Goal: Information Seeking & Learning: Find specific fact

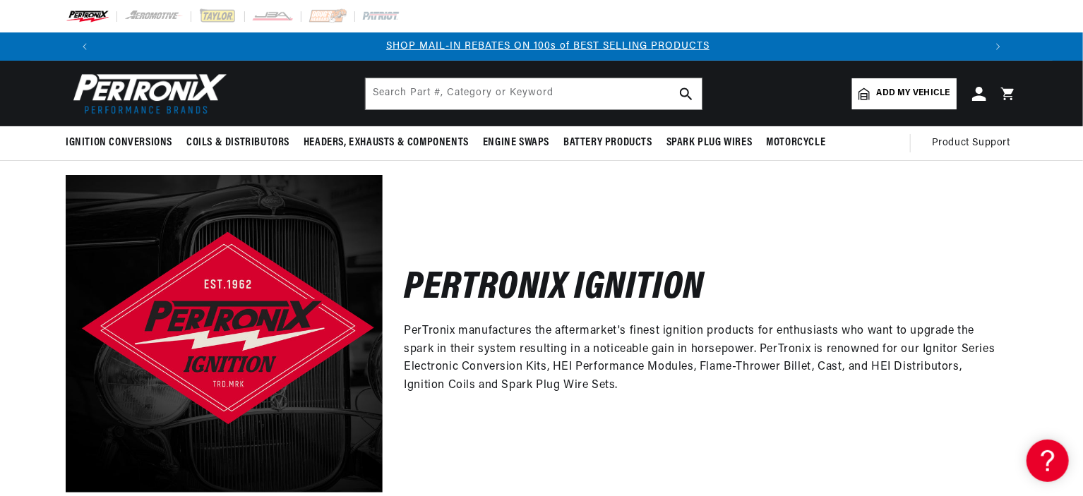
scroll to position [0, 881]
click at [384, 92] on input "text" at bounding box center [534, 93] width 336 height 31
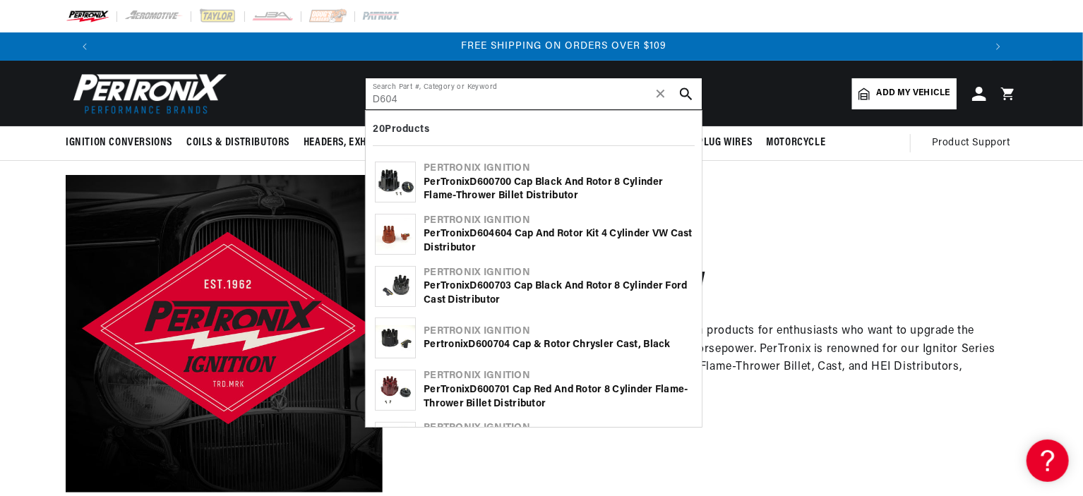
scroll to position [0, 1763]
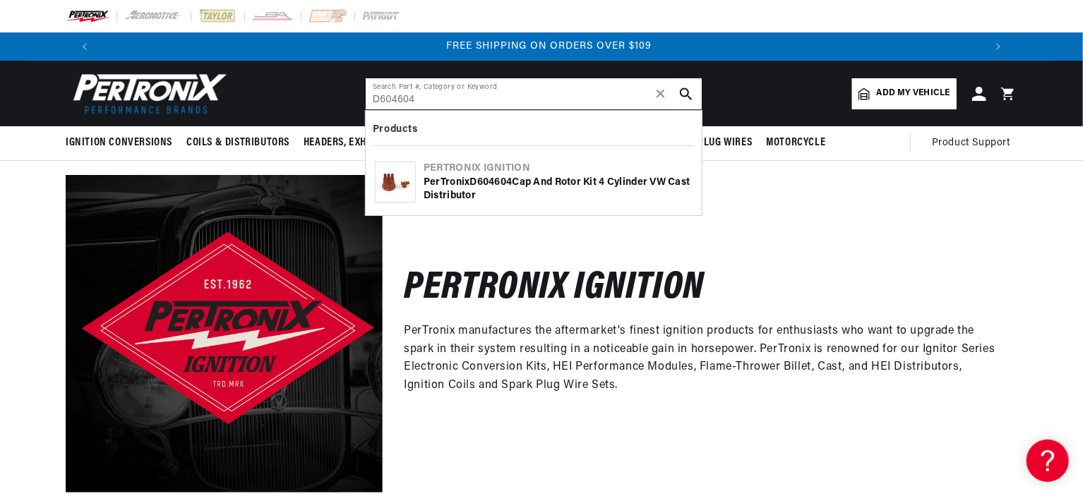
type input "D604604"
click at [452, 181] on div "PerTronix D604604 Cap and Rotor Kit 4 cylinder VW Cast Distributor" at bounding box center [558, 190] width 269 height 28
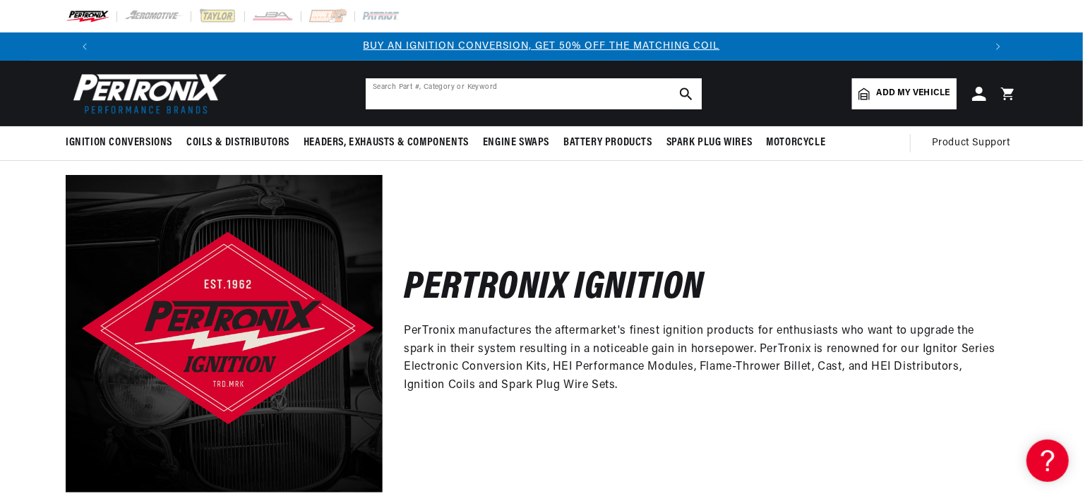
click at [376, 90] on input "text" at bounding box center [534, 93] width 336 height 31
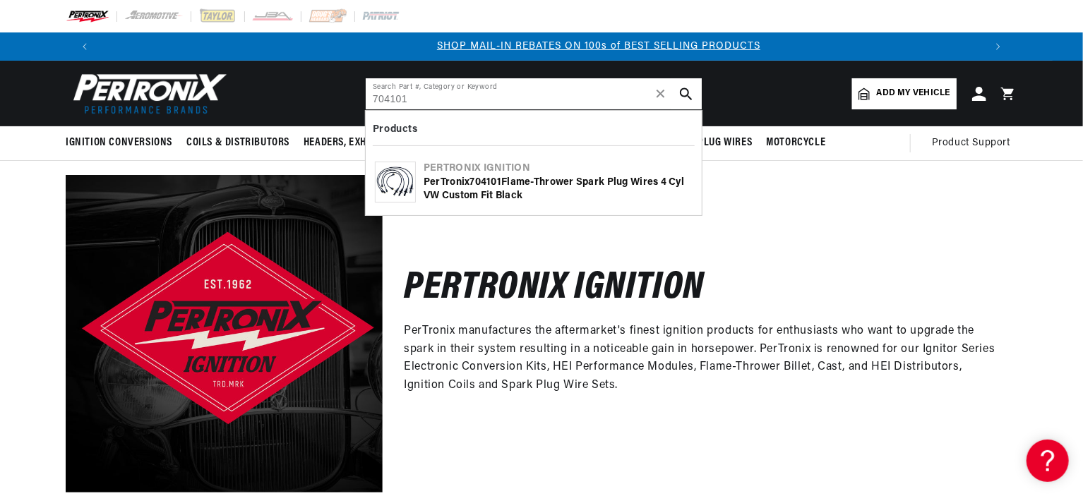
scroll to position [0, 881]
type input "704101"
click at [432, 179] on div "PerTronix 704101 Flame-Thrower Spark Plug Wires 4 cyl VW Custom Fit Black" at bounding box center [558, 190] width 269 height 28
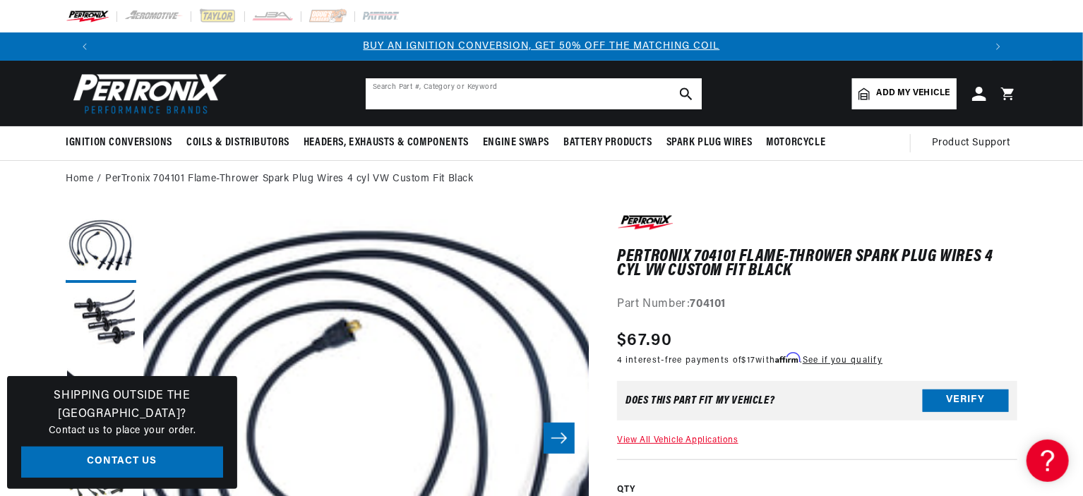
click at [382, 88] on input "text" at bounding box center [534, 93] width 336 height 31
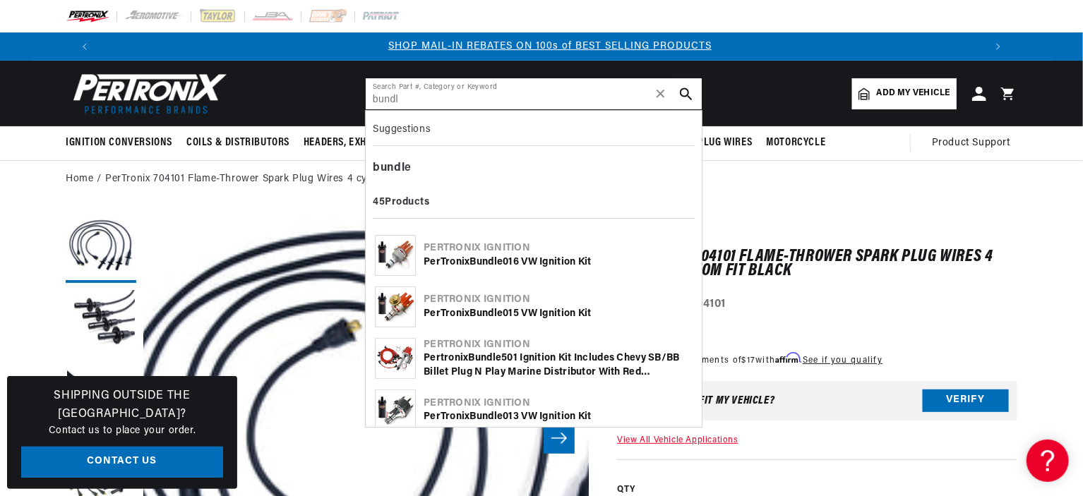
scroll to position [0, 881]
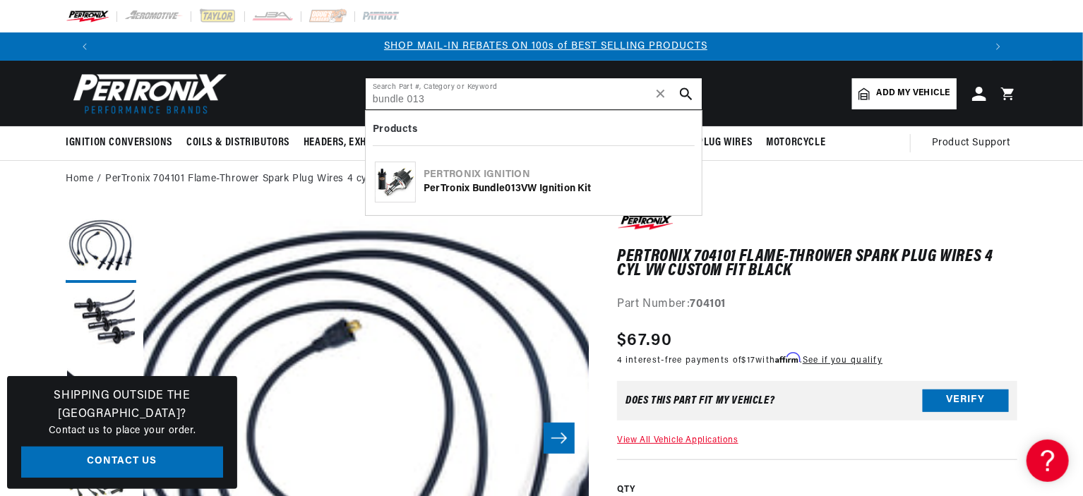
type input "bundle 013"
click at [407, 169] on img at bounding box center [396, 182] width 40 height 30
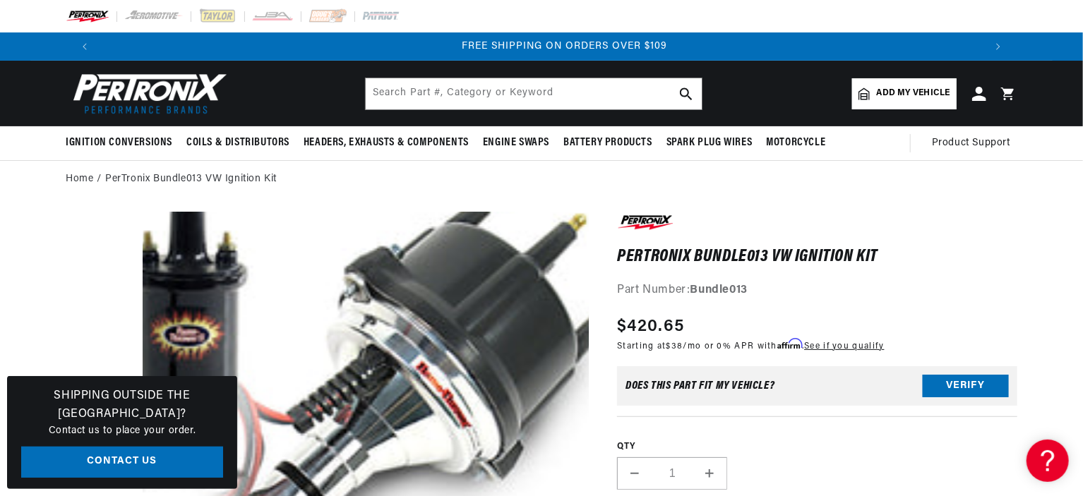
scroll to position [0, 1763]
click at [378, 95] on input "text" at bounding box center [534, 93] width 336 height 31
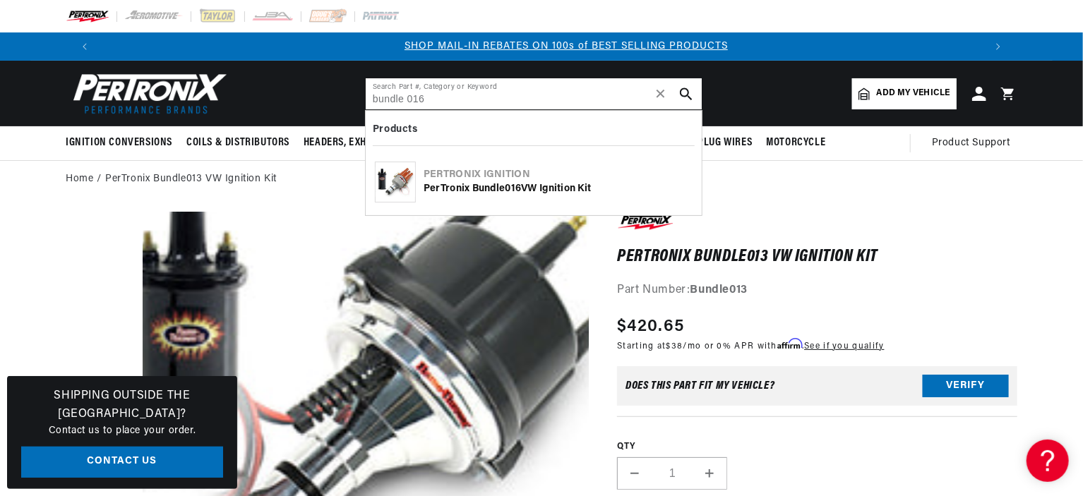
scroll to position [0, 881]
type input "bundle 016"
click at [414, 172] on img at bounding box center [396, 182] width 40 height 30
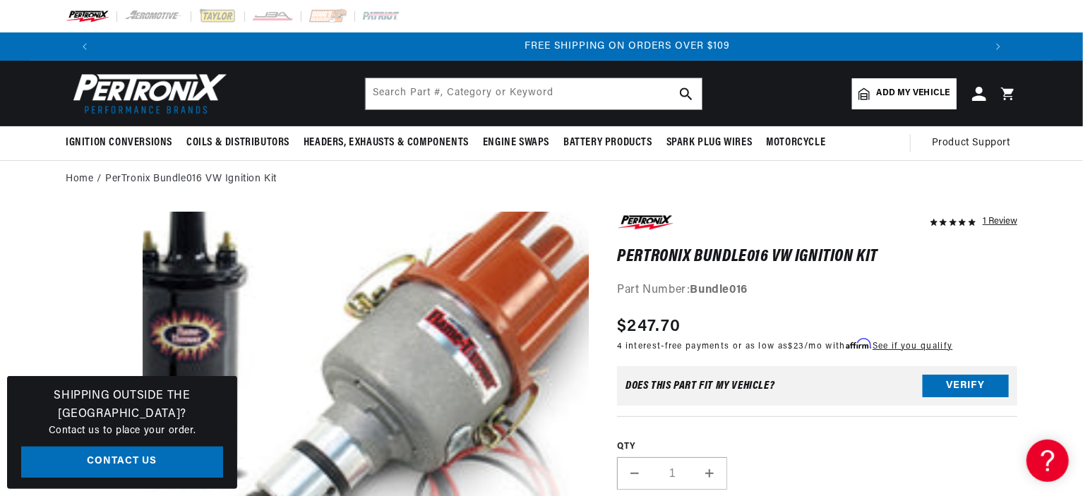
scroll to position [0, 1763]
click at [383, 90] on input "text" at bounding box center [534, 93] width 336 height 31
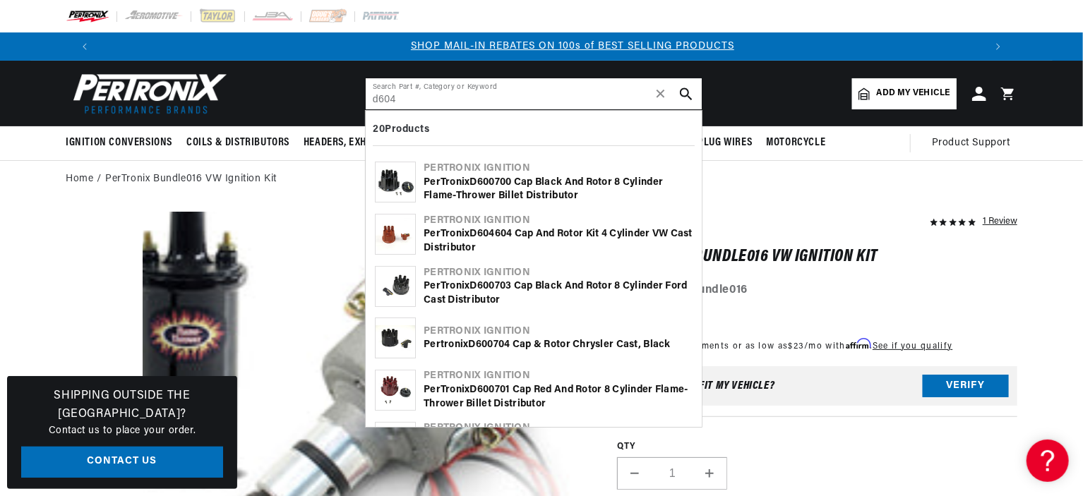
scroll to position [0, 881]
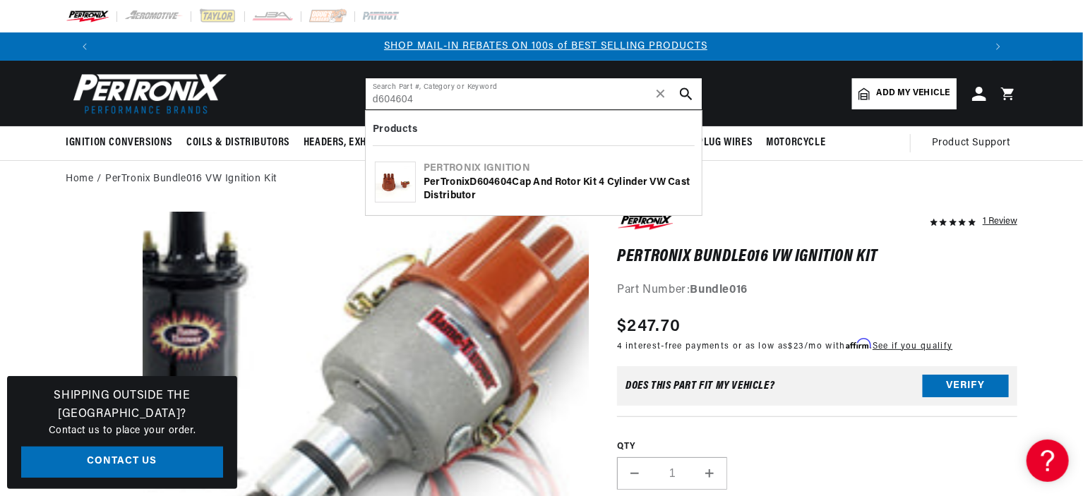
type input "d604604"
click at [443, 180] on div "PerTronix D604604 Cap and Rotor Kit 4 cylinder VW Cast Distributor" at bounding box center [558, 190] width 269 height 28
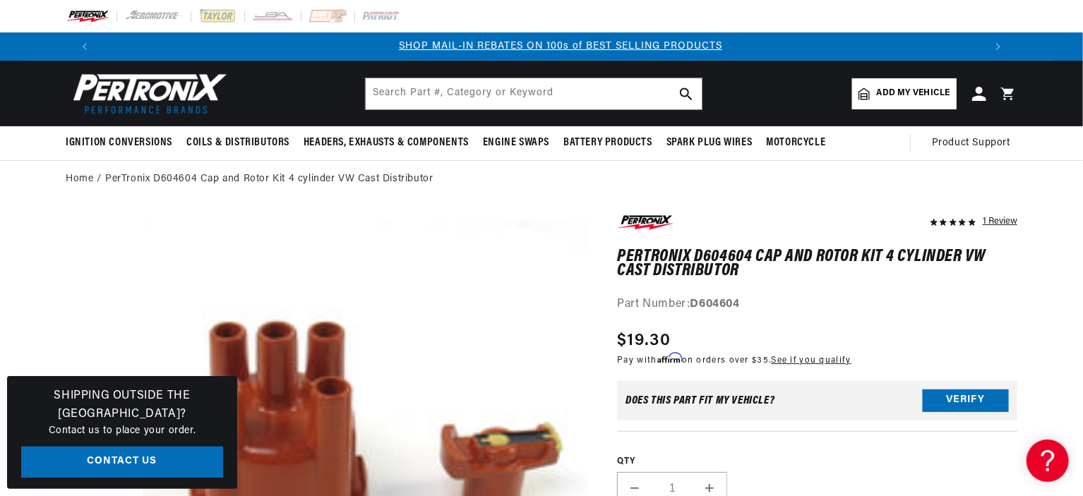
scroll to position [0, 881]
click at [378, 90] on input "text" at bounding box center [534, 93] width 336 height 31
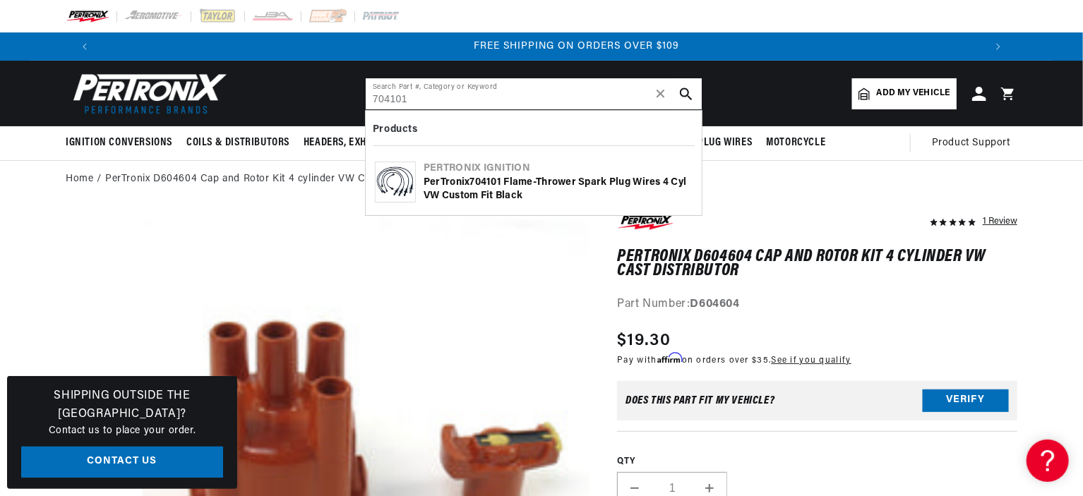
scroll to position [0, 1763]
type input "704101"
click at [457, 180] on div "PerTronix 704101 Flame-Thrower Spark Plug Wires 4 cyl VW Custom Fit Black" at bounding box center [558, 190] width 269 height 28
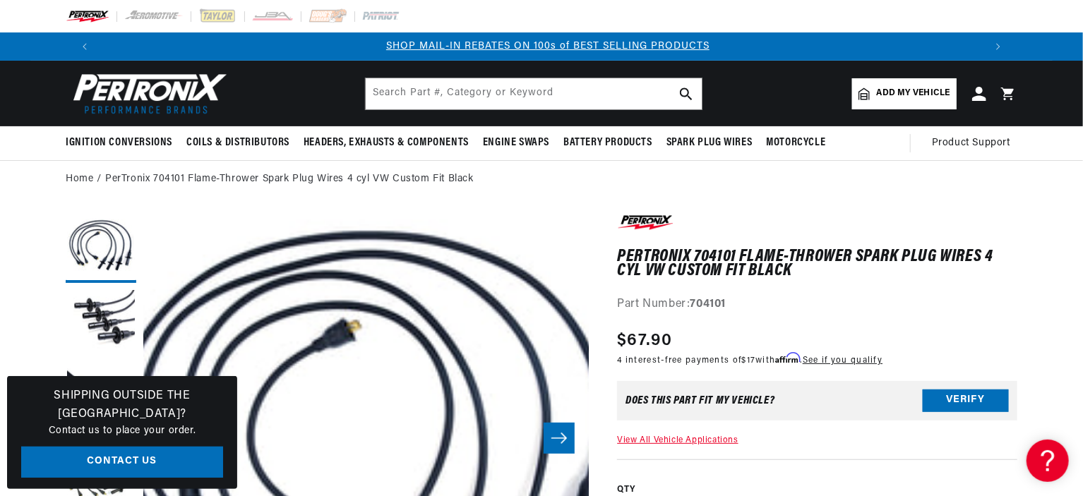
scroll to position [0, 881]
click at [389, 90] on input "text" at bounding box center [534, 93] width 336 height 31
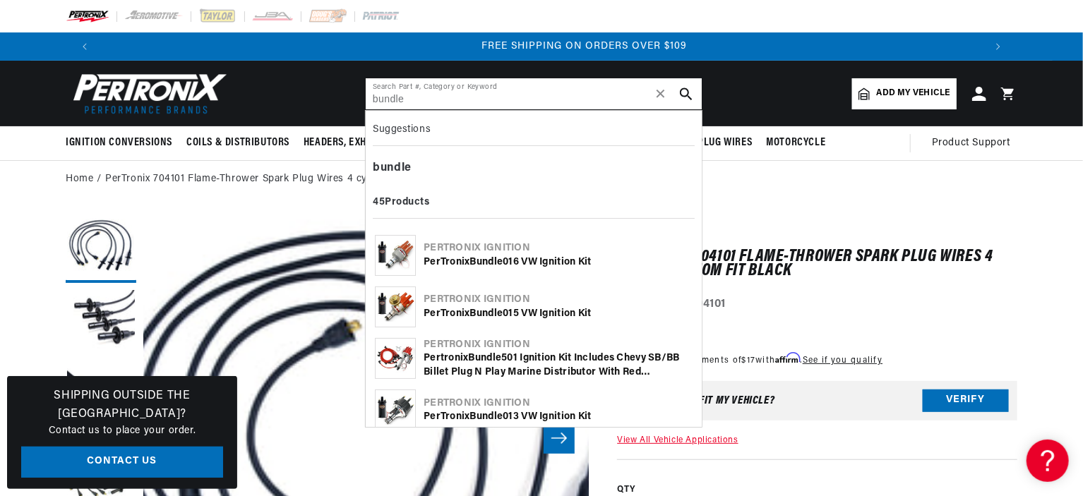
scroll to position [0, 1763]
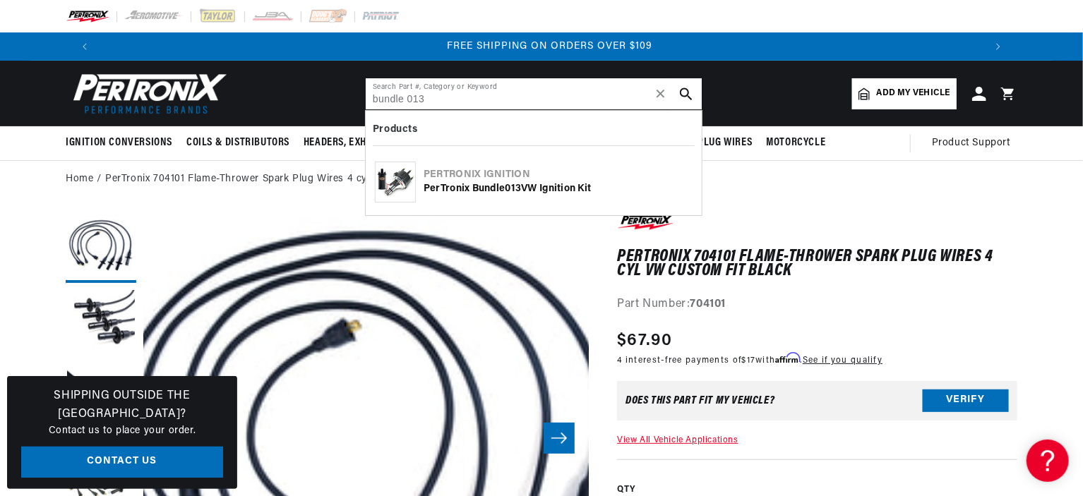
type input "bundle 013"
click at [461, 172] on div "Pertronix Ignition" at bounding box center [558, 175] width 269 height 14
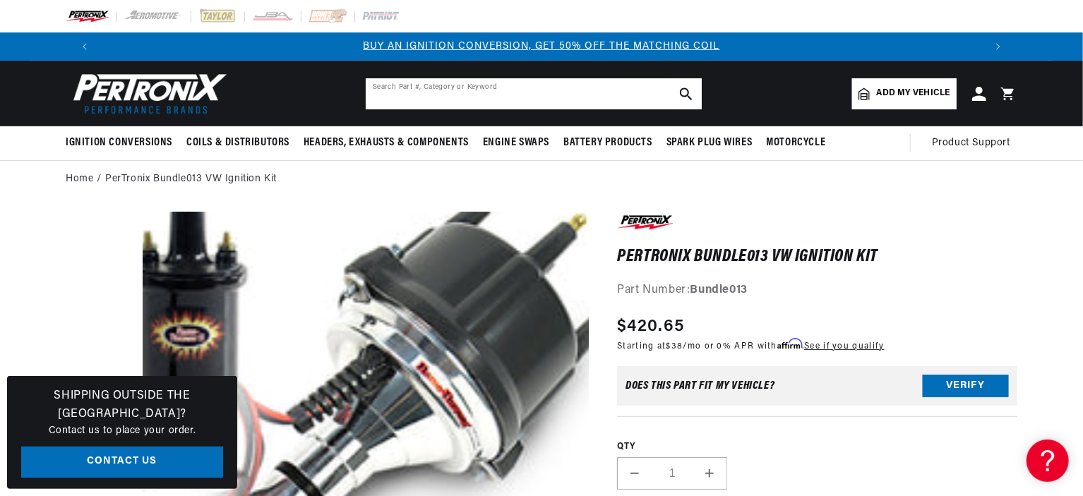
click at [378, 90] on input "text" at bounding box center [534, 93] width 336 height 31
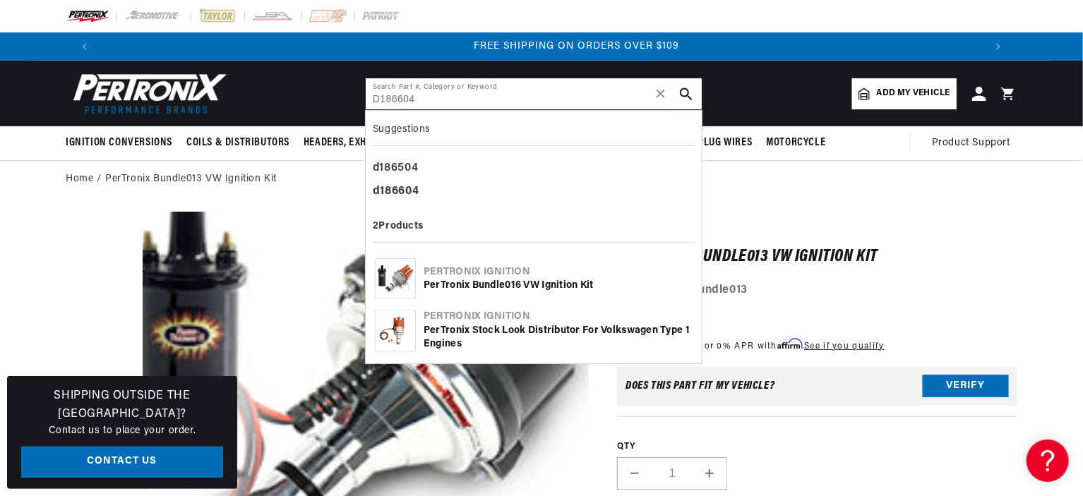
scroll to position [0, 1763]
type input "D186604"
click at [391, 188] on b "d186604" at bounding box center [396, 191] width 46 height 11
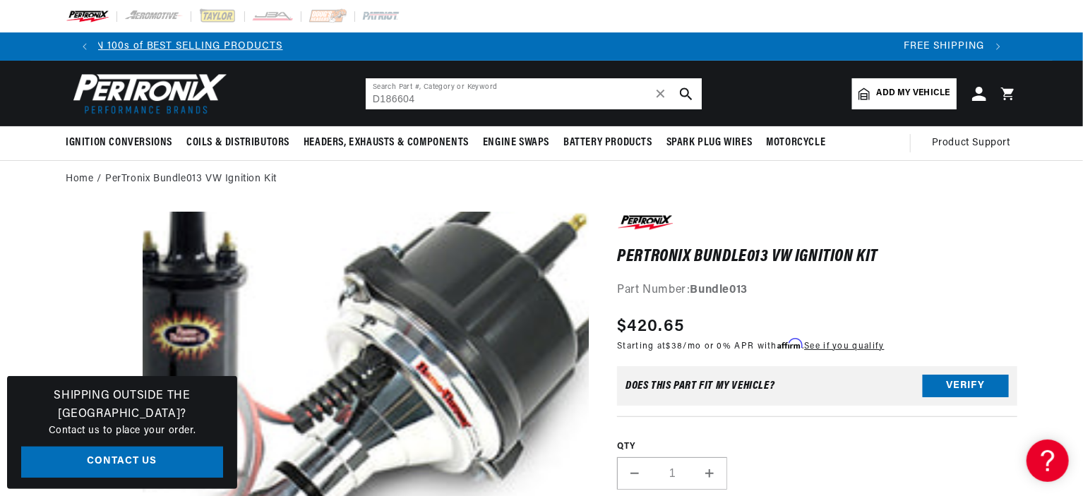
scroll to position [0, 577]
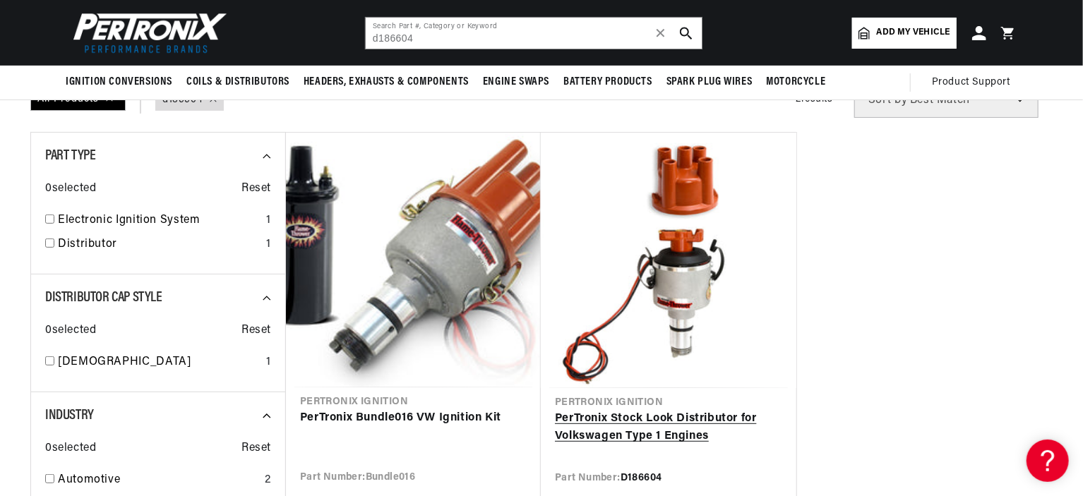
scroll to position [71, 0]
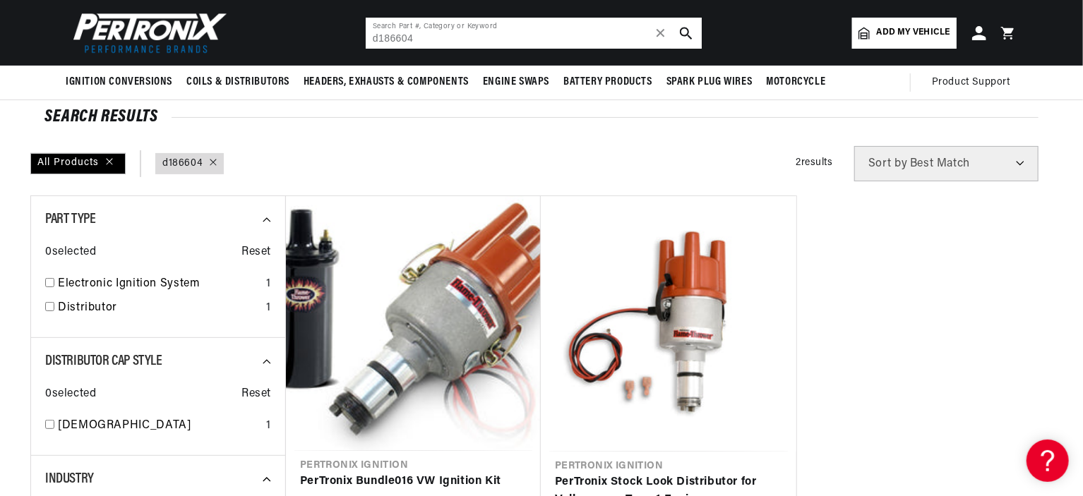
drag, startPoint x: 421, startPoint y: 36, endPoint x: 359, endPoint y: 36, distance: 62.1
click at [359, 36] on header "BETTER SEARCH RESULTS Add your vehicle's year, make, and model to find parts be…" at bounding box center [541, 33] width 1022 height 66
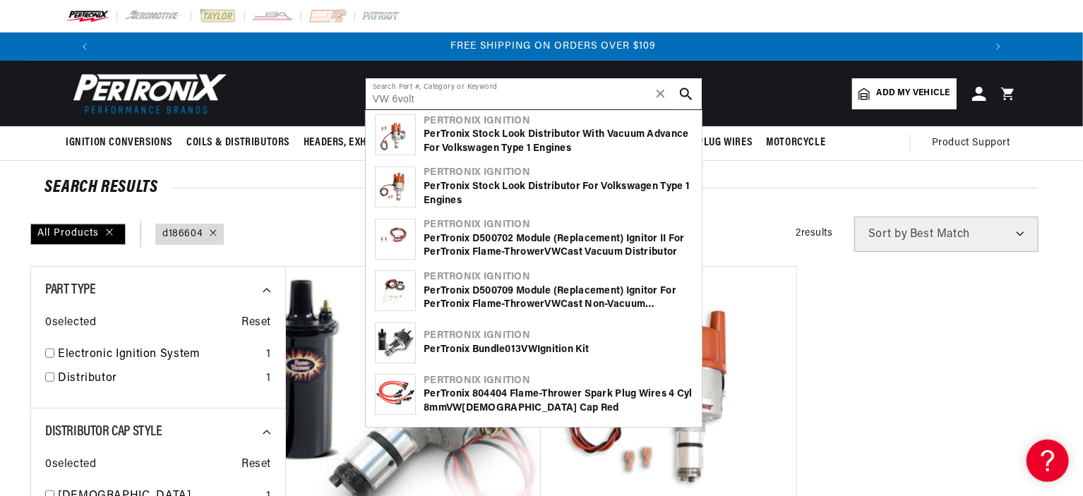
scroll to position [0, 1763]
click at [394, 98] on input "VW 6volt" at bounding box center [534, 93] width 336 height 31
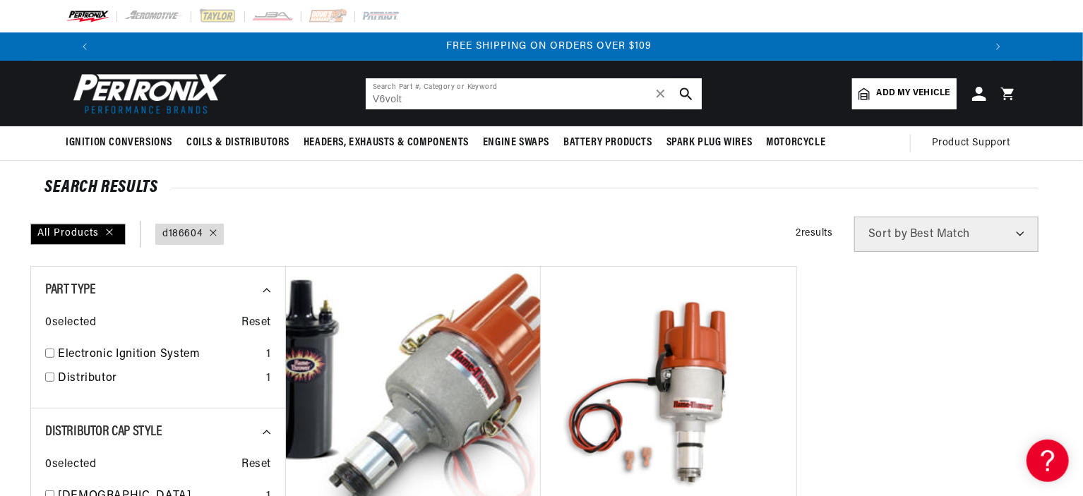
scroll to position [0, 0]
click at [378, 95] on input "6volt" at bounding box center [534, 93] width 336 height 31
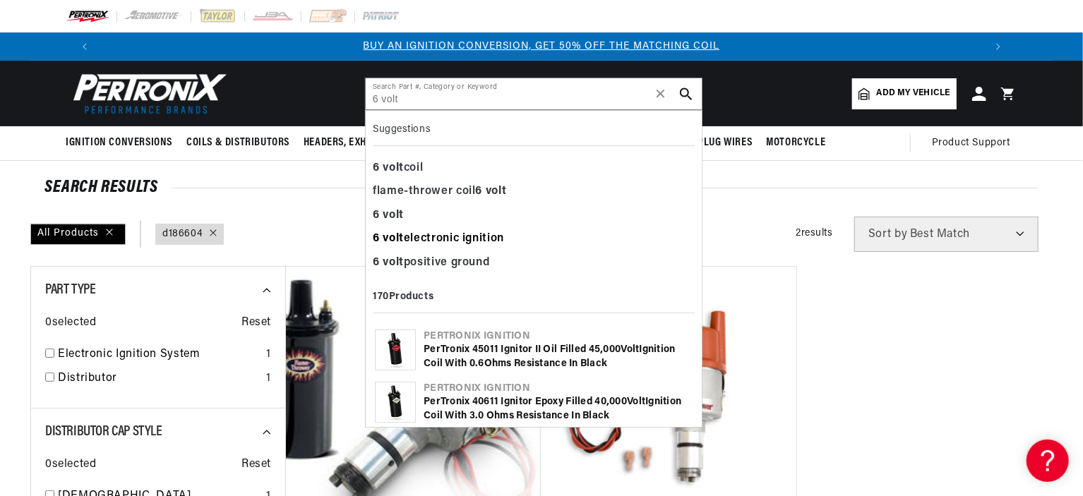
click at [425, 234] on div "6 volt electronic ignition" at bounding box center [534, 239] width 322 height 24
type input "6 volt electronic ignition"
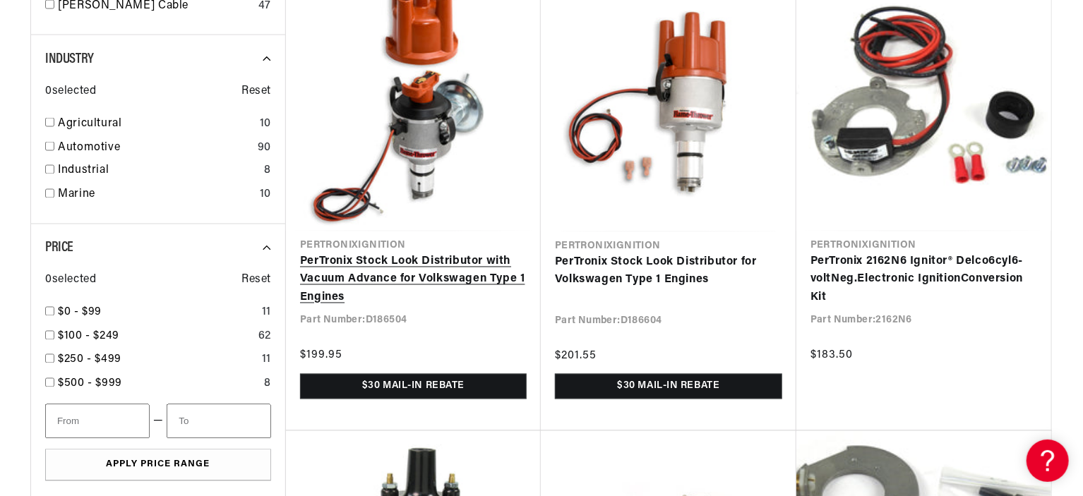
click at [406, 260] on link "PerTronix Stock Look Distributor with Vacuum Advance for Volkswagen Type 1 Engi…" at bounding box center [413, 280] width 227 height 54
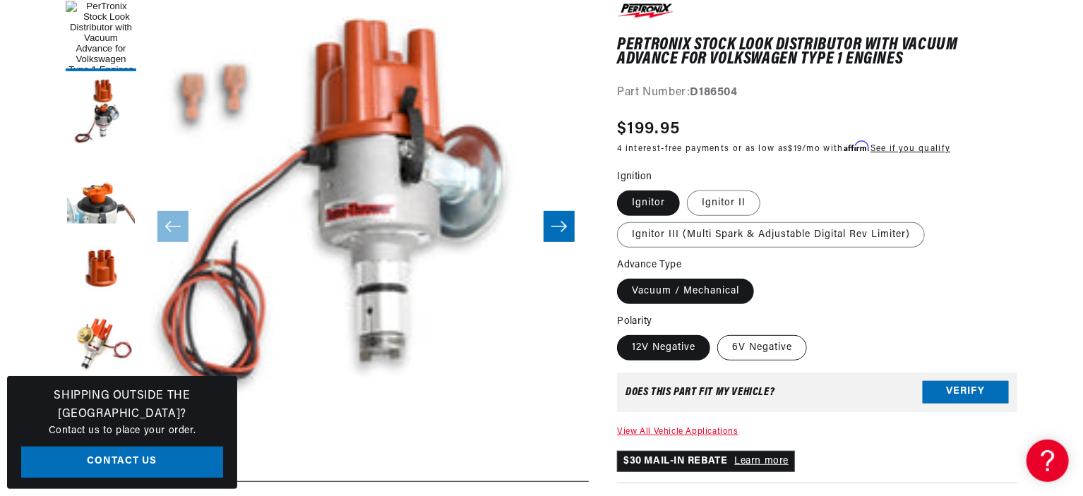
scroll to position [0, 881]
click at [756, 341] on label "6V Negative" at bounding box center [762, 347] width 90 height 25
click at [718, 333] on input "6V Negative" at bounding box center [717, 332] width 1 height 1
radio input "true"
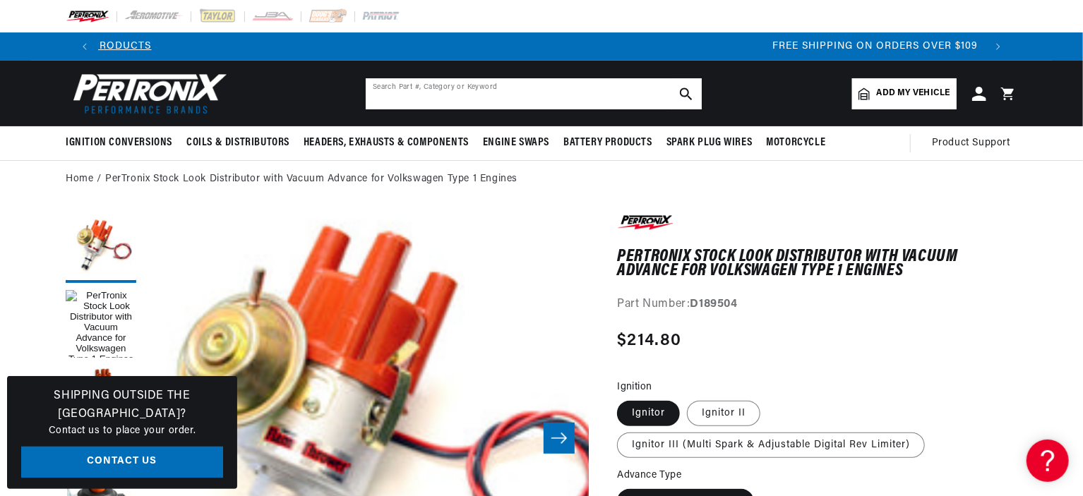
click at [391, 89] on input "text" at bounding box center [534, 93] width 336 height 31
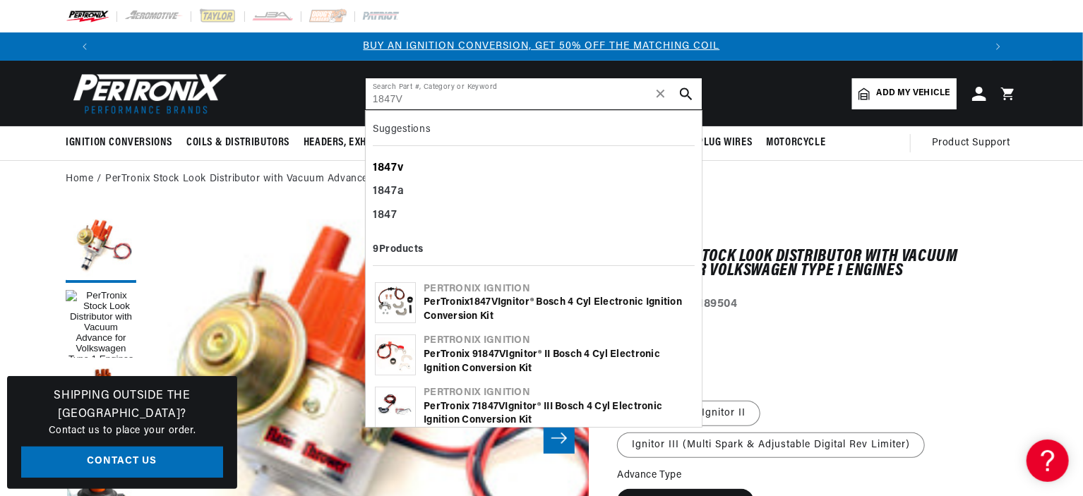
type input "1847V"
click at [395, 164] on b "1847v" at bounding box center [388, 167] width 30 height 11
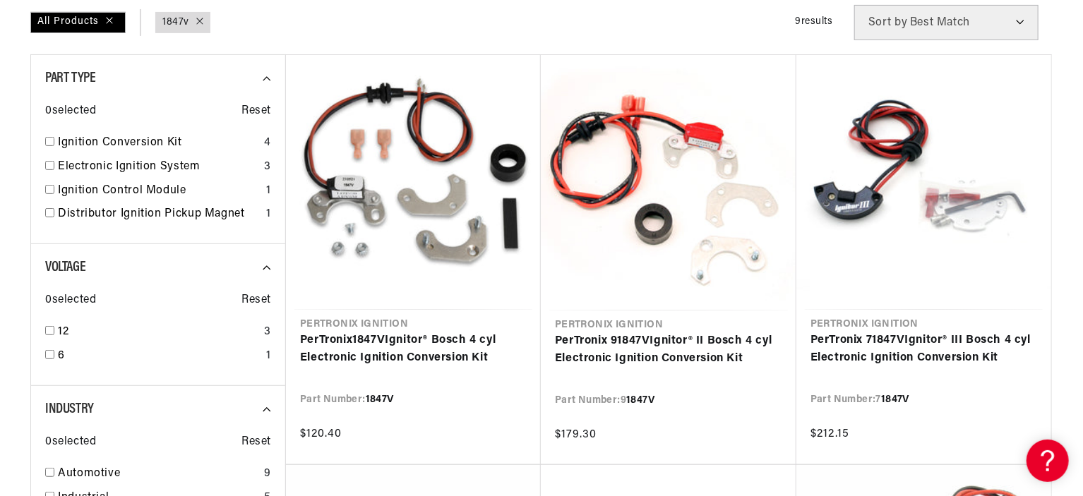
scroll to position [0, 881]
